Goal: Task Accomplishment & Management: Use online tool/utility

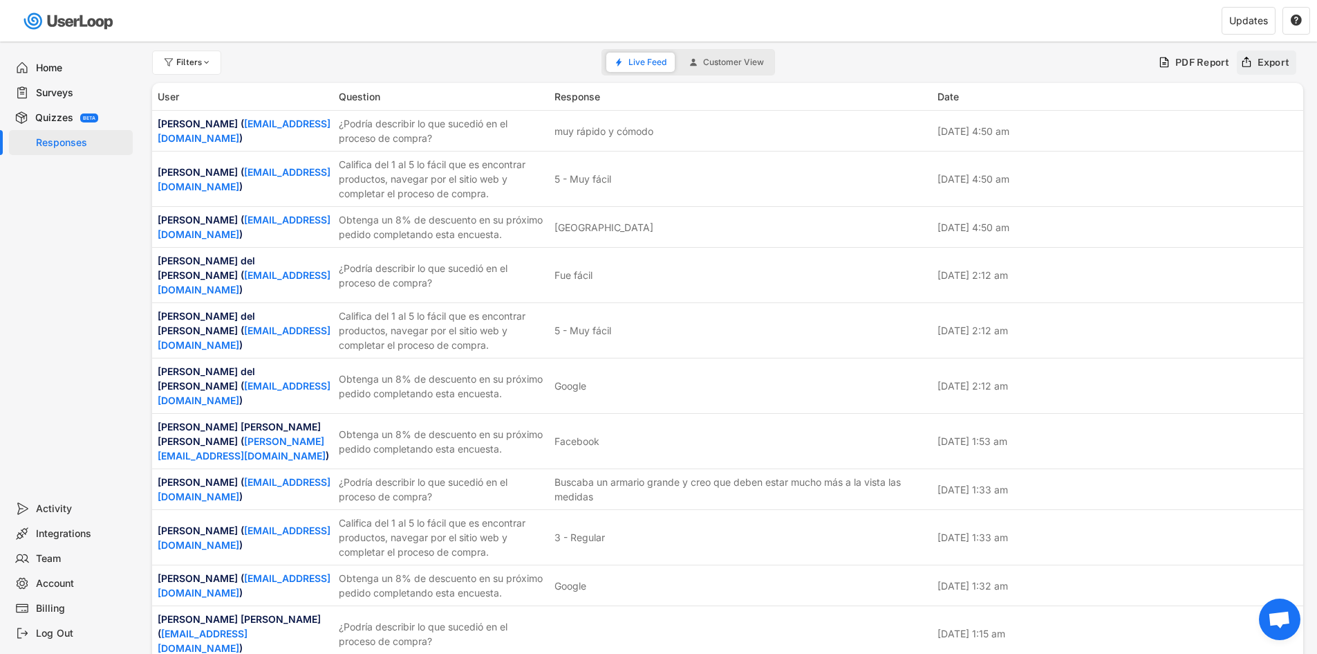
click at [1257, 62] on div "Export" at bounding box center [1267, 62] width 60 height 24
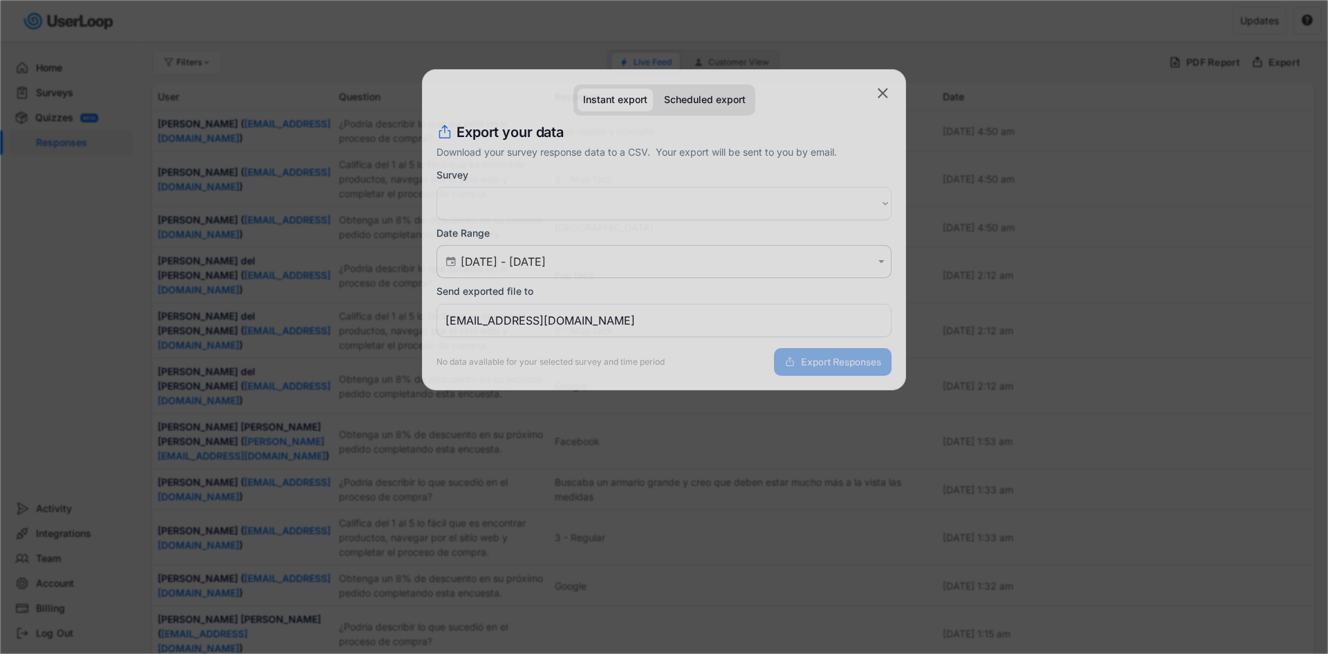
select select ""PLACEHOLDER_1427118222253""
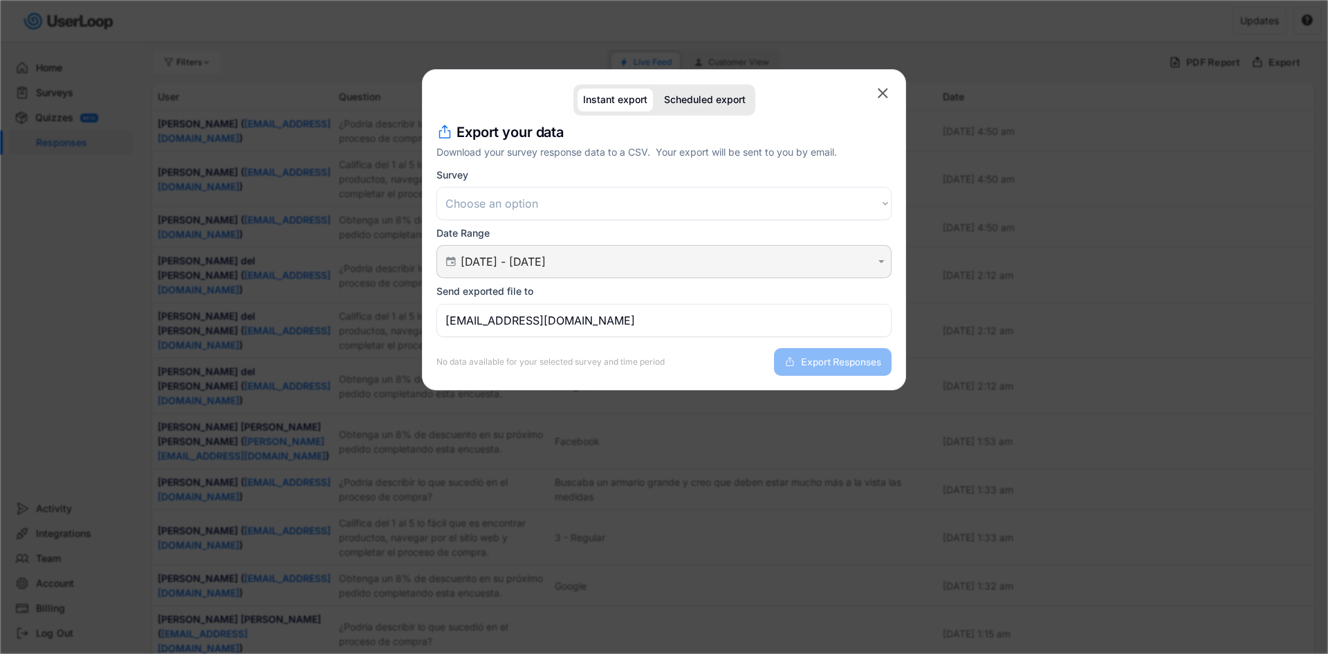
click at [506, 267] on input "[DATE] - [DATE]" at bounding box center [666, 261] width 411 height 14
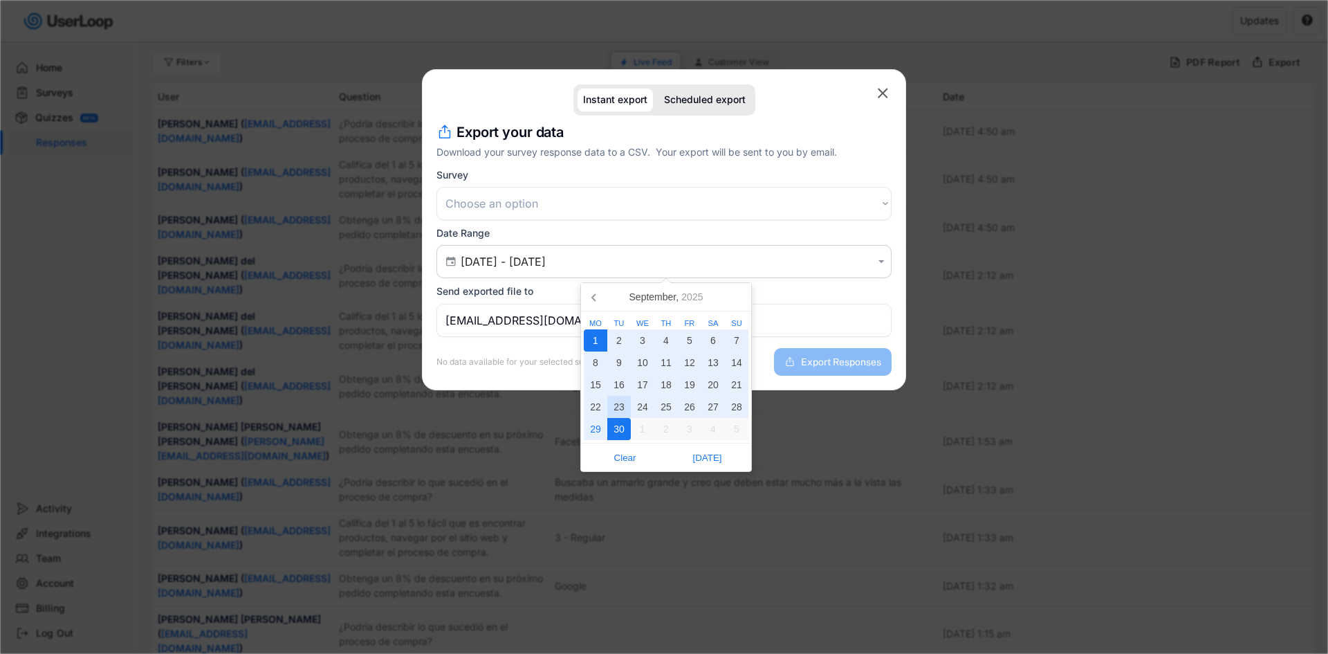
click at [614, 408] on div "23" at bounding box center [619, 407] width 24 height 22
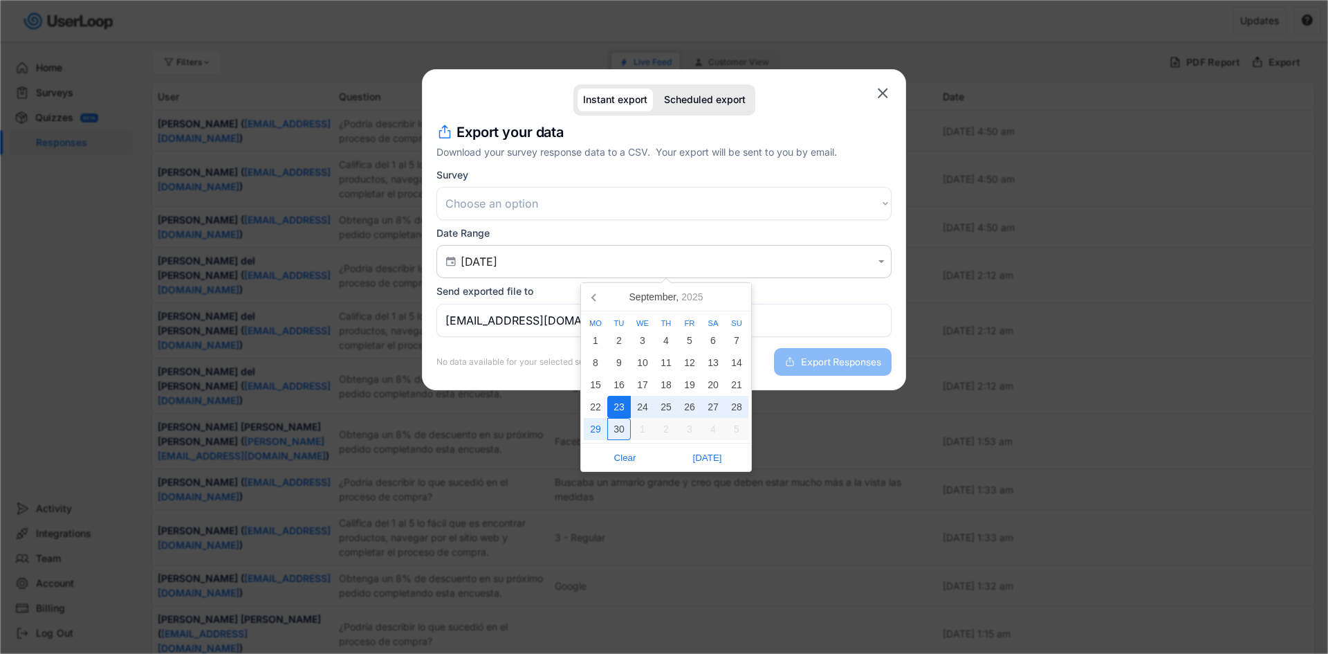
click at [621, 430] on div "30" at bounding box center [619, 429] width 24 height 22
type input "[DATE] - [DATE]"
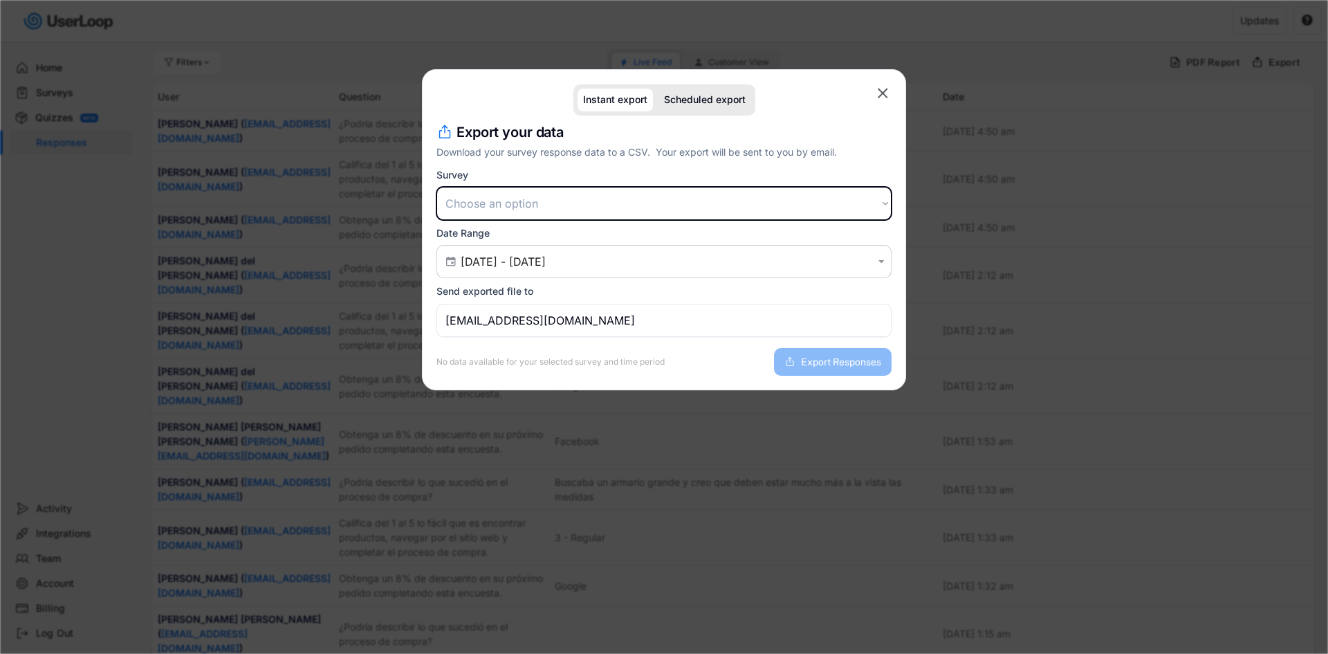
click at [566, 214] on select "Choose an option Encuesta posterior a la compra Encuesta de satisfacción del cl…" at bounding box center [663, 203] width 455 height 33
select select ""1348695171700984260__LOOKUP__1709664932539x821373085985881200""
click at [436, 187] on select "Choose an option Encuesta posterior a la compra Encuesta de satisfacción del cl…" at bounding box center [663, 203] width 455 height 33
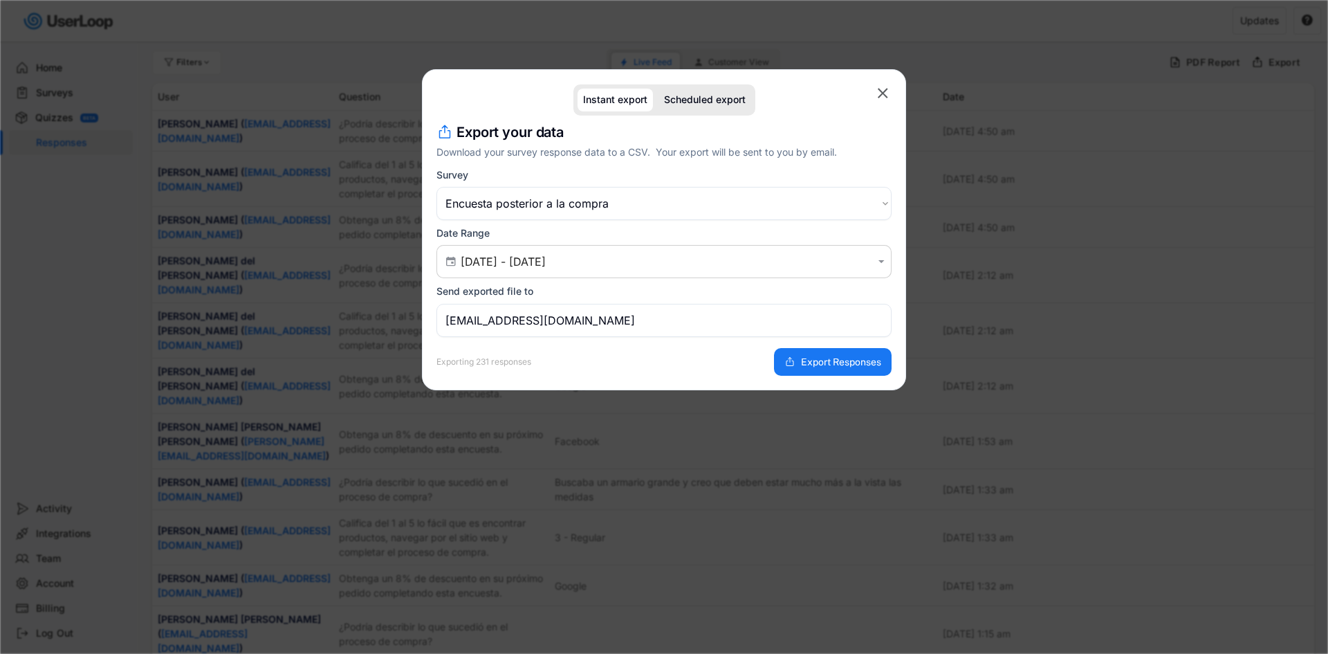
click at [564, 308] on input "[EMAIL_ADDRESS][DOMAIN_NAME]" at bounding box center [663, 320] width 455 height 33
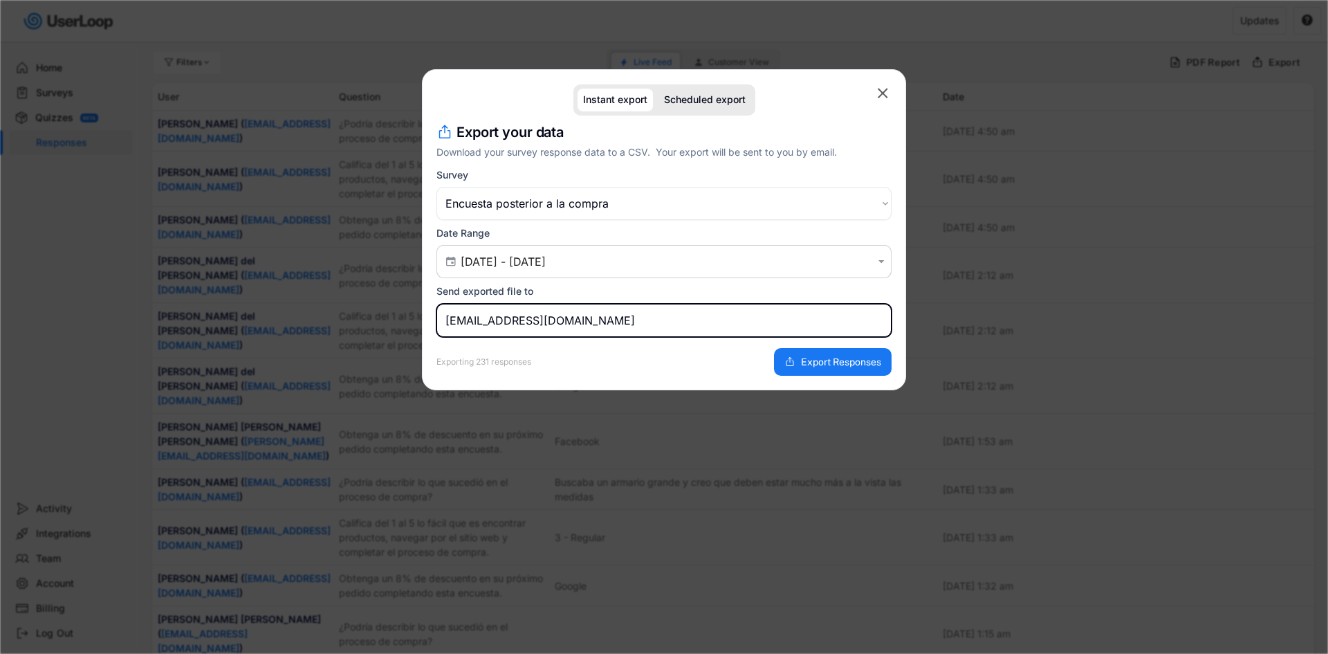
drag, startPoint x: 568, startPoint y: 325, endPoint x: 358, endPoint y: 325, distance: 209.5
click at [365, 325] on body "missing element 12% 12% 0% 0% Filters Live Feed Customer View PDF Report Export…" at bounding box center [664, 327] width 1328 height 654
type input "[PERSON_NAME][EMAIL_ADDRESS][DOMAIN_NAME]"
